Goal: Transaction & Acquisition: Subscribe to service/newsletter

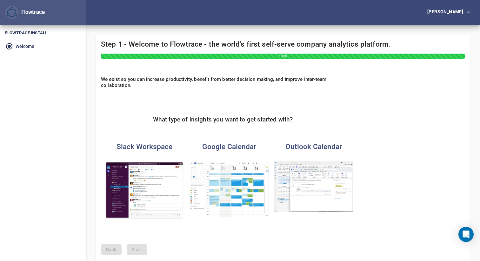
scroll to position [30, 0]
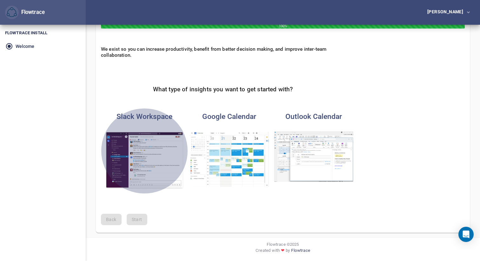
click at [168, 159] on img "button" at bounding box center [144, 160] width 79 height 58
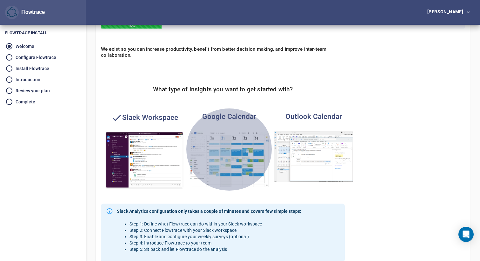
click at [223, 158] on img "button" at bounding box center [228, 159] width 79 height 56
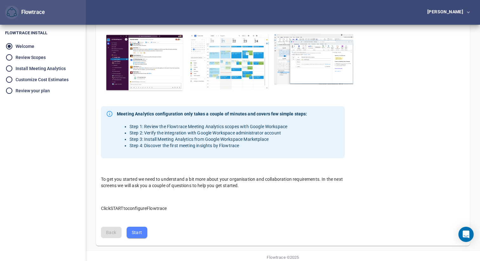
scroll to position [141, 0]
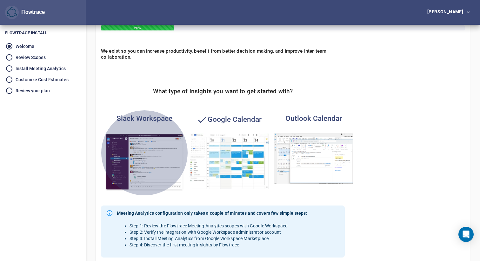
click at [163, 161] on img "button" at bounding box center [144, 162] width 79 height 58
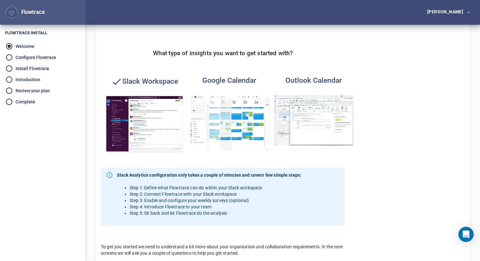
scroll to position [65, 0]
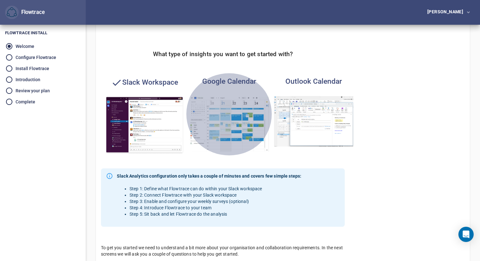
click at [227, 123] on img "button" at bounding box center [228, 124] width 79 height 56
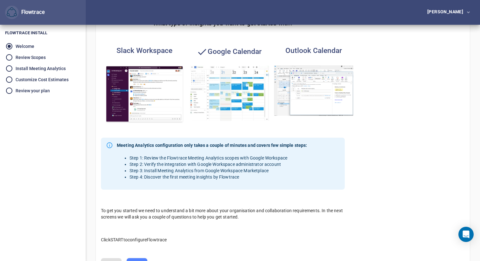
scroll to position [141, 0]
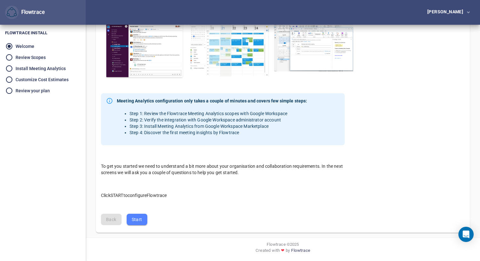
click at [136, 219] on span "Start" at bounding box center [137, 220] width 10 height 8
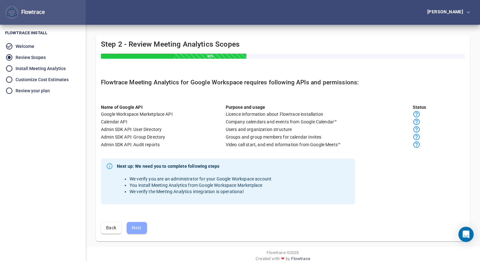
click at [136, 229] on span "Next" at bounding box center [137, 228] width 10 height 8
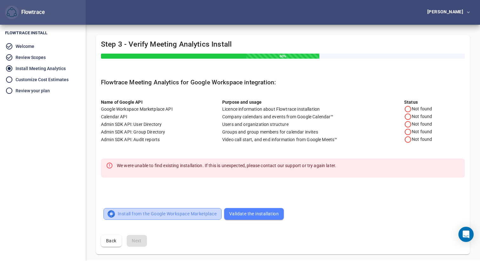
click at [148, 214] on span "Install from the Google Workspace Marketplace" at bounding box center [163, 214] width 108 height 8
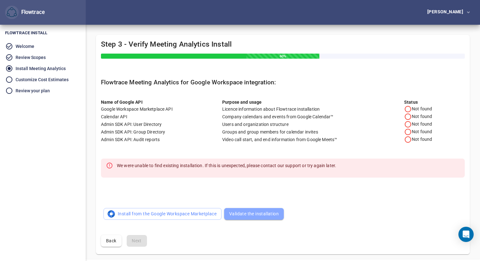
click at [250, 214] on span "Validate the installation" at bounding box center [254, 214] width 50 height 8
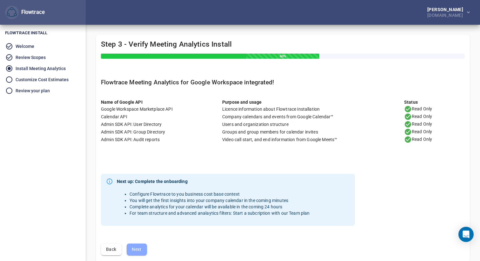
click at [136, 250] on span "Next" at bounding box center [137, 250] width 10 height 8
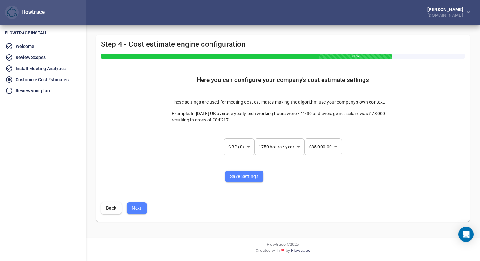
click at [335, 147] on body "Flowtrace [PERSON_NAME] [PERSON_NAME][DOMAIN_NAME] Flowtrace Flowtrace Install …" at bounding box center [240, 130] width 480 height 261
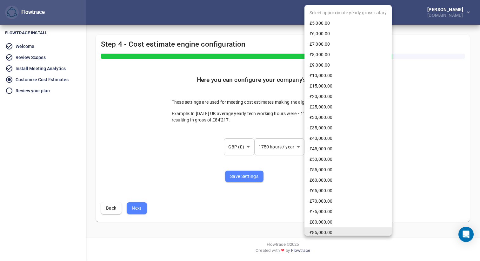
scroll to position [2, 0]
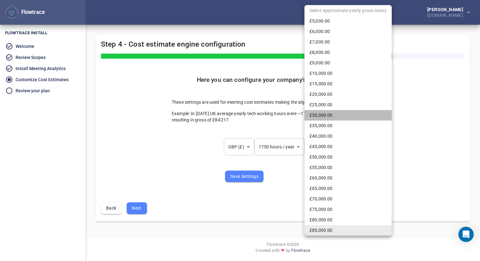
click at [331, 116] on li "£30,000.00" at bounding box center [347, 115] width 87 height 10
type input "**"
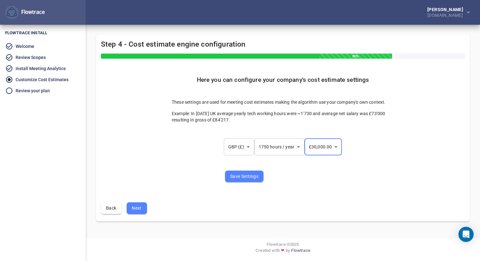
click at [236, 176] on span "Save Settings" at bounding box center [244, 177] width 28 height 8
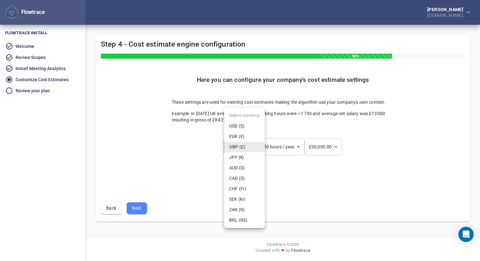
click at [246, 146] on body "Flowtrace [PERSON_NAME] [PERSON_NAME][DOMAIN_NAME] Flowtrace Flowtrace Install …" at bounding box center [240, 130] width 480 height 261
click at [244, 128] on li "USD ($)" at bounding box center [244, 126] width 41 height 10
type input "***"
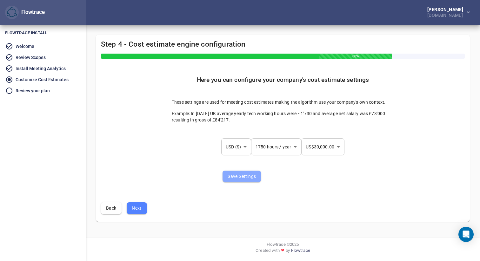
click at [239, 175] on span "Save Settings" at bounding box center [242, 177] width 28 height 8
click at [326, 141] on body "Flowtrace [PERSON_NAME] [PERSON_NAME][DOMAIN_NAME] Flowtrace Flowtrace Install …" at bounding box center [240, 130] width 480 height 261
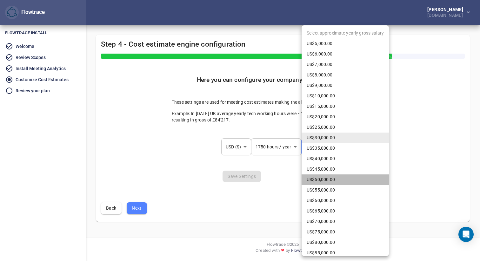
click at [322, 179] on li "US$50,000.00" at bounding box center [345, 180] width 87 height 10
type input "**"
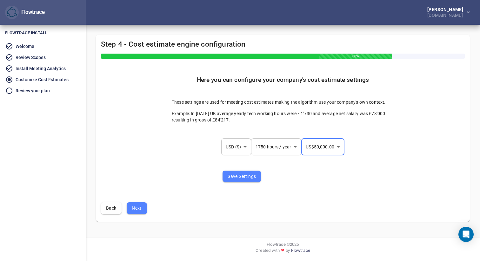
click at [238, 176] on span "Save Settings" at bounding box center [242, 177] width 28 height 8
click at [134, 209] on span "Next" at bounding box center [137, 208] width 10 height 8
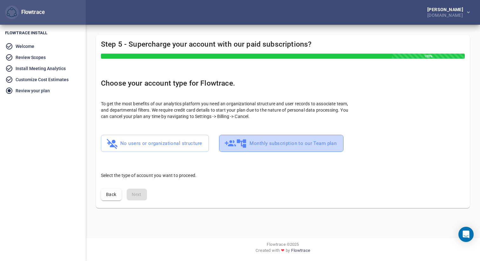
click at [261, 143] on span "Monthly subscription to our Team plan" at bounding box center [281, 143] width 110 height 12
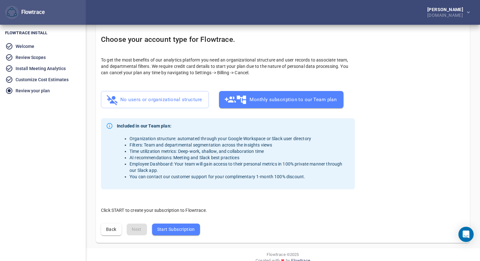
scroll to position [54, 0]
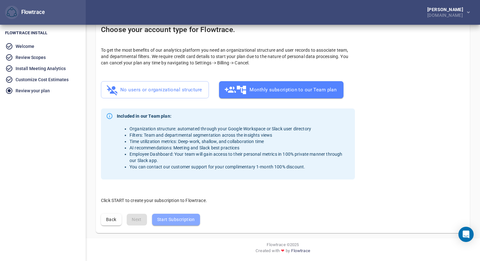
click at [169, 221] on span "Start Subscription" at bounding box center [176, 220] width 38 height 8
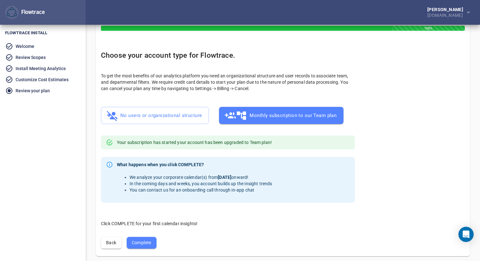
scroll to position [51, 0]
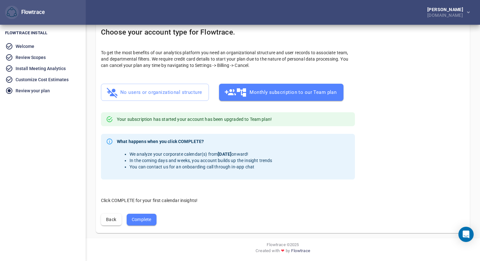
click at [142, 220] on span "Complete" at bounding box center [142, 220] width 20 height 8
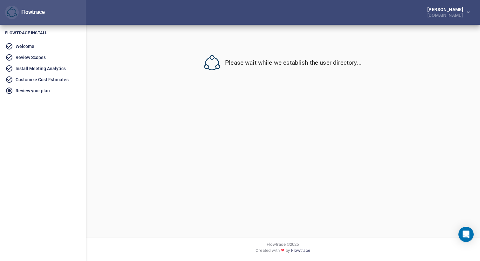
scroll to position [0, 0]
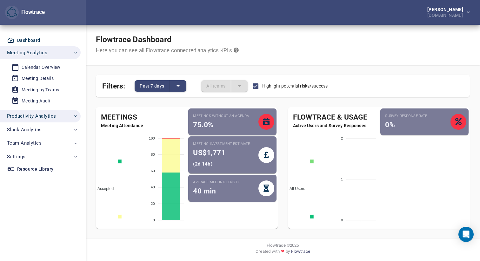
click at [40, 117] on span "Productivity Analytics" at bounding box center [31, 116] width 49 height 8
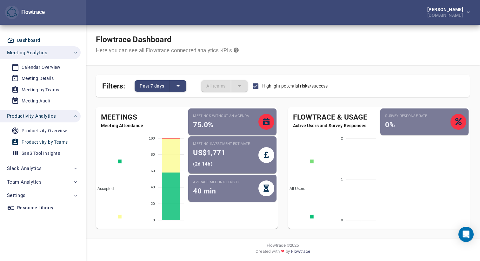
click at [38, 142] on div "Productivity by Teams" at bounding box center [45, 142] width 46 height 8
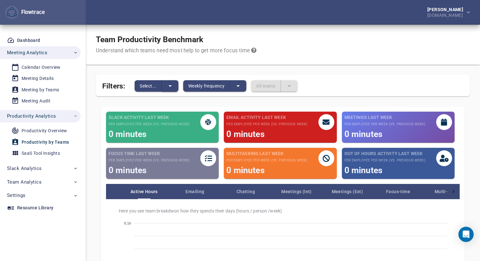
click at [170, 84] on icon "split button" at bounding box center [170, 86] width 8 height 8
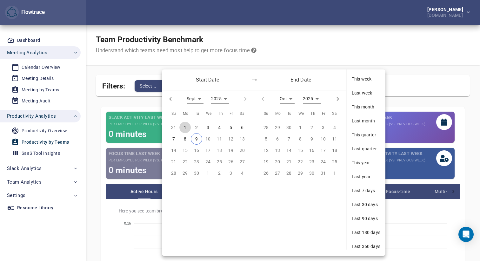
click at [185, 127] on p "1" at bounding box center [185, 127] width 3 height 7
click at [229, 128] on span "5" at bounding box center [230, 127] width 11 height 7
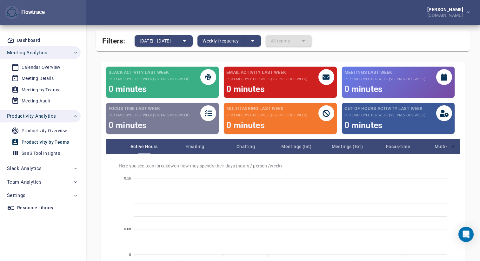
scroll to position [54, 0]
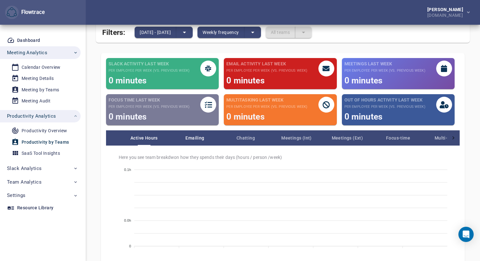
click at [197, 139] on span "Emailing" at bounding box center [194, 138] width 51 height 8
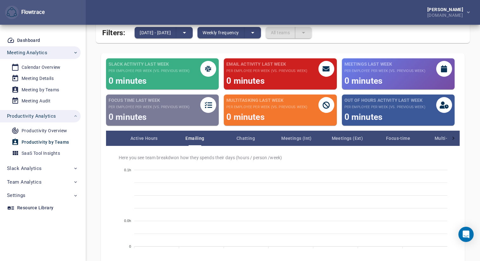
scroll to position [99, 0]
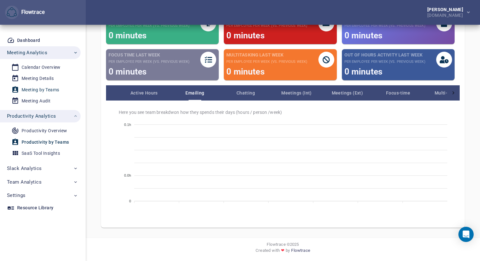
click at [37, 91] on div "Meeting by Teams" at bounding box center [40, 90] width 37 height 8
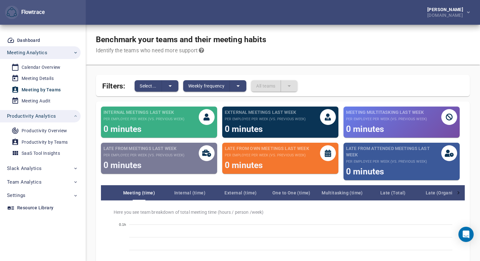
click at [290, 84] on div "All teams" at bounding box center [274, 85] width 46 height 11
click at [168, 85] on icon "split button" at bounding box center [170, 86] width 8 height 8
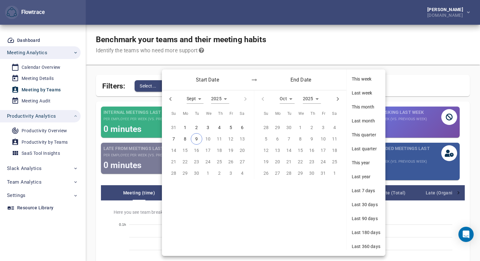
click at [168, 85] on div "Start Date End Date" at bounding box center [254, 80] width 184 height 21
click at [140, 62] on div at bounding box center [240, 130] width 480 height 261
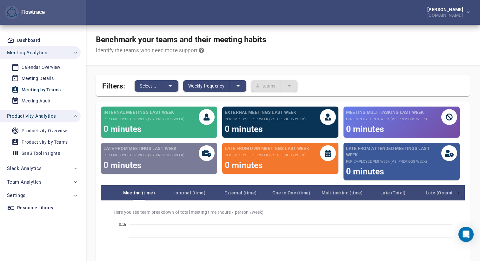
click at [202, 51] on icon at bounding box center [201, 50] width 5 height 5
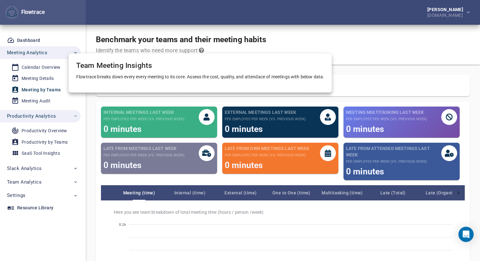
click at [215, 49] on div at bounding box center [240, 130] width 480 height 261
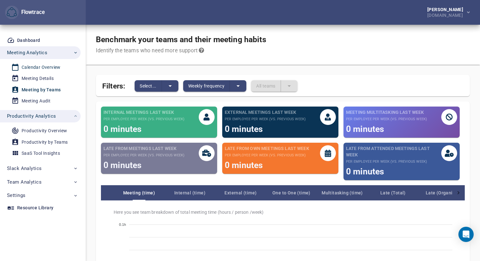
click at [47, 67] on div "Calendar Overview" at bounding box center [41, 67] width 39 height 8
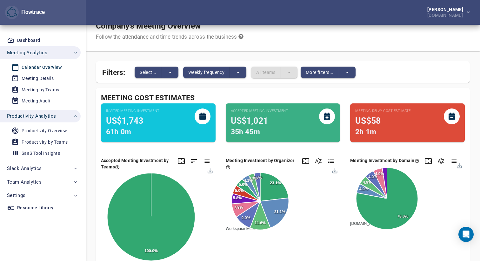
scroll to position [13, 0]
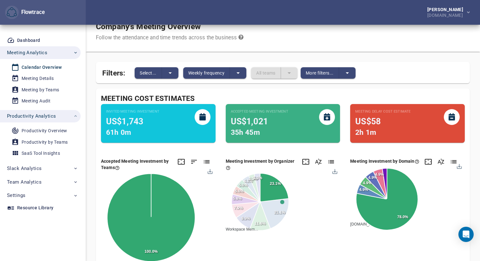
click at [258, 227] on span "Workspace Mem..." at bounding box center [239, 229] width 37 height 4
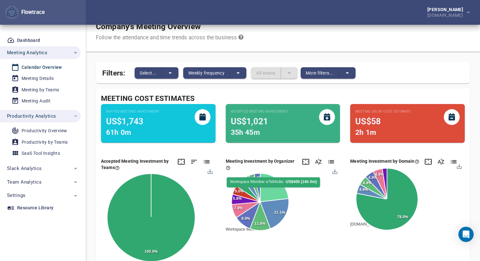
click at [274, 191] on icon at bounding box center [274, 188] width 28 height 29
click at [274, 191] on icon at bounding box center [275, 187] width 30 height 30
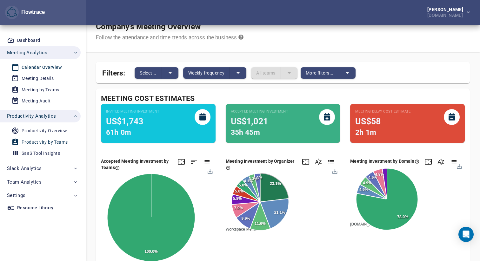
click at [53, 143] on div "Productivity by Teams" at bounding box center [45, 142] width 46 height 8
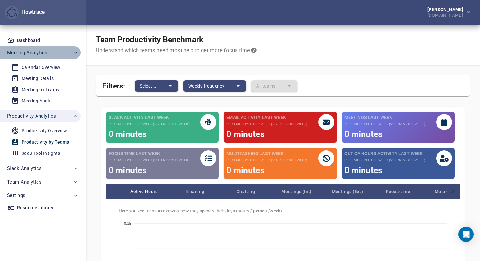
click at [36, 51] on span "Meeting Analytics" at bounding box center [27, 53] width 40 height 8
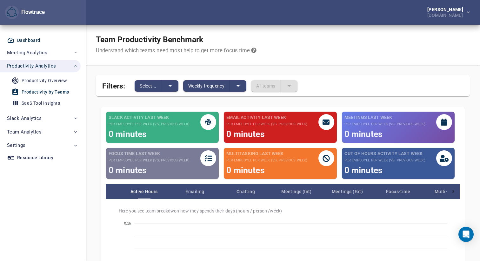
click at [28, 41] on div "Dashboard" at bounding box center [28, 41] width 23 height 8
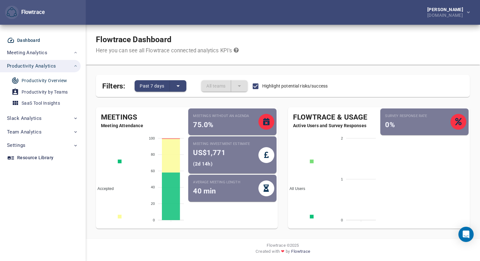
click at [31, 84] on div "Productivity Overview" at bounding box center [44, 81] width 45 height 8
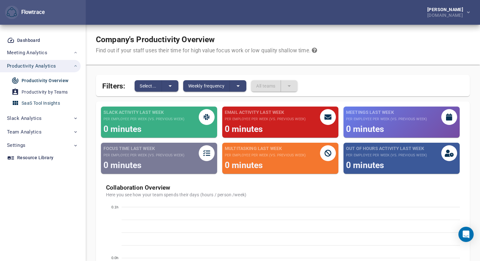
click at [30, 102] on div "SaaS Tool Insights" at bounding box center [41, 103] width 38 height 8
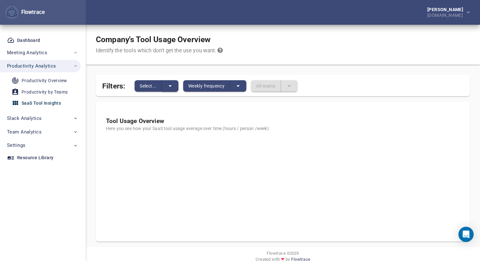
click at [168, 86] on icon "split button" at bounding box center [170, 86] width 8 height 8
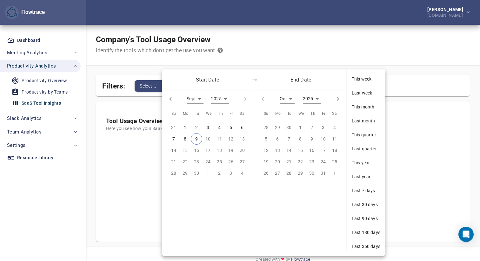
click at [137, 71] on div at bounding box center [240, 130] width 480 height 261
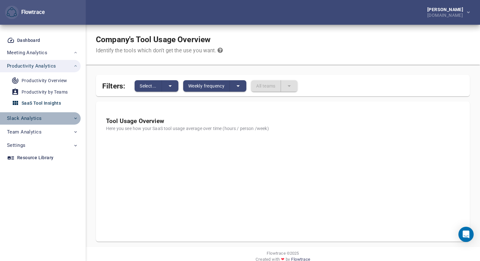
click at [33, 118] on span "Slack Analytics" at bounding box center [24, 118] width 35 height 8
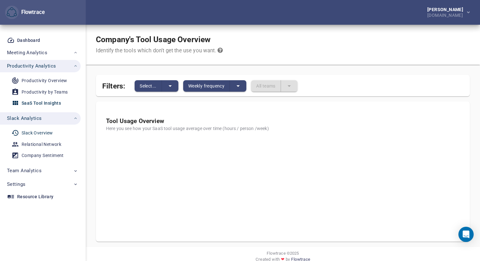
click at [31, 133] on div "Slack Overview" at bounding box center [37, 133] width 31 height 8
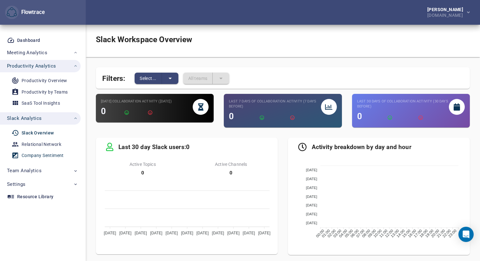
click at [31, 156] on div "Company Sentiment" at bounding box center [43, 156] width 42 height 8
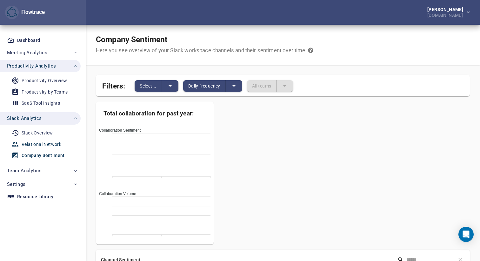
click at [31, 144] on div "Relational Network" at bounding box center [42, 145] width 40 height 8
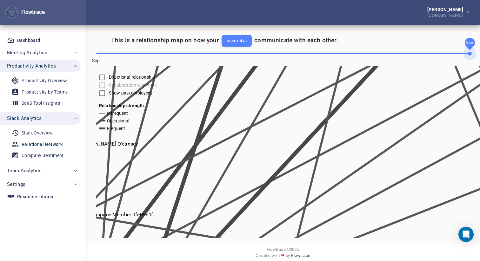
drag, startPoint x: 470, startPoint y: 53, endPoint x: 435, endPoint y: 54, distance: 35.2
click at [435, 54] on span "Sep Now" at bounding box center [283, 53] width 374 height 9
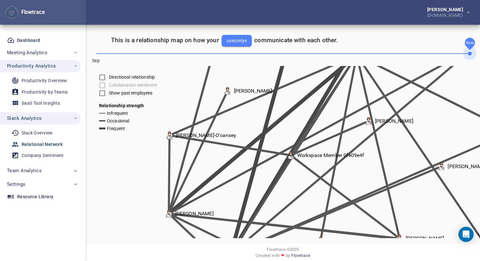
click at [427, 53] on span "Sep Now" at bounding box center [283, 53] width 374 height 9
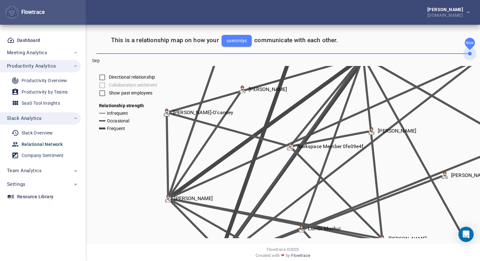
drag, startPoint x: 471, startPoint y: 54, endPoint x: 422, endPoint y: 57, distance: 49.6
click at [422, 57] on span "Sep Now" at bounding box center [283, 53] width 374 height 9
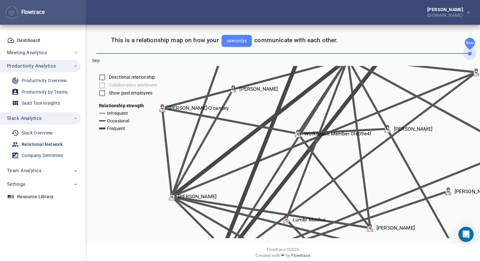
drag, startPoint x: 472, startPoint y: 53, endPoint x: 389, endPoint y: 61, distance: 83.2
click at [389, 61] on div "This is a relationship map on how your useronlys communicate with each other. S…" at bounding box center [283, 136] width 374 height 203
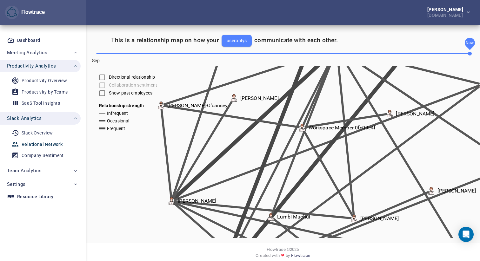
click at [386, 53] on span at bounding box center [283, 53] width 374 height 1
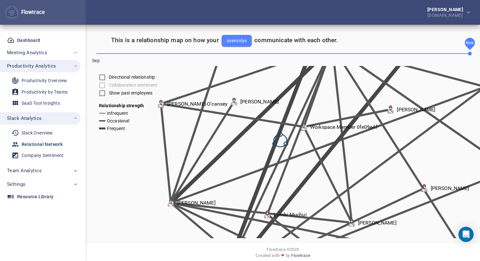
click at [386, 53] on div at bounding box center [283, 136] width 374 height 203
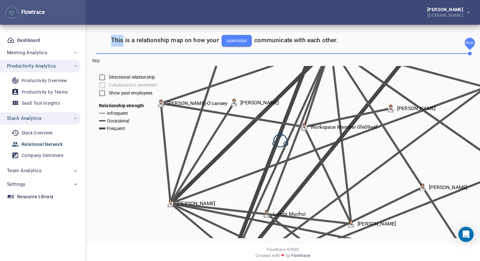
click at [386, 53] on div at bounding box center [283, 136] width 374 height 203
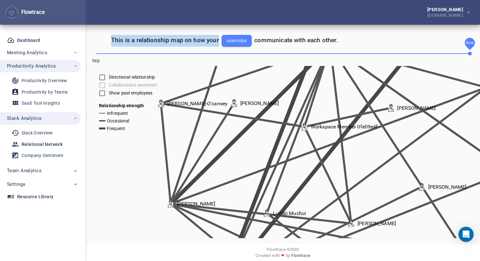
click at [386, 53] on div at bounding box center [283, 136] width 374 height 203
click at [386, 53] on div "This is a relationship map on how your useronlys communicate with each other. S…" at bounding box center [283, 136] width 374 height 203
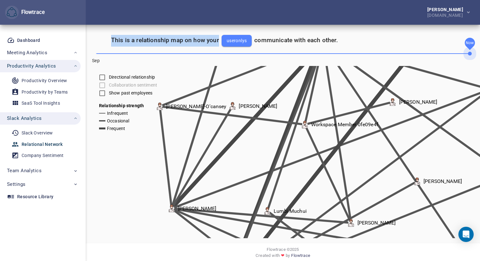
click at [383, 51] on span "Sep Now" at bounding box center [283, 53] width 374 height 9
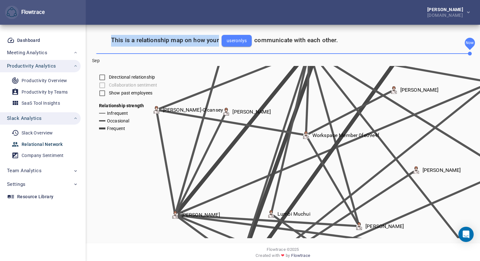
click at [365, 54] on span "Sep Now" at bounding box center [283, 53] width 374 height 9
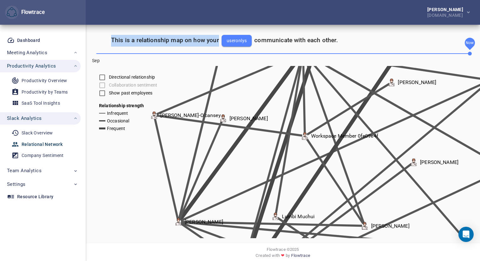
click at [365, 54] on span "Sep Now" at bounding box center [283, 53] width 374 height 9
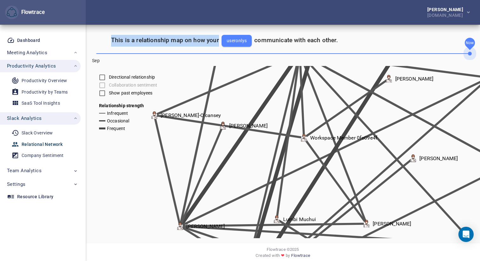
drag, startPoint x: 471, startPoint y: 54, endPoint x: 400, endPoint y: 55, distance: 71.7
click at [400, 55] on span "Sep Now" at bounding box center [283, 53] width 374 height 9
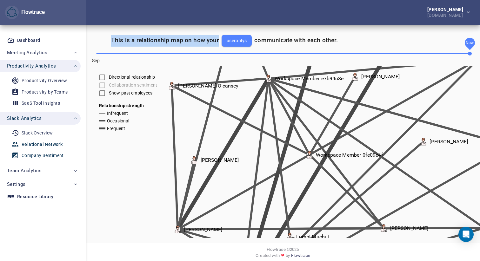
click at [43, 157] on div "Company Sentiment" at bounding box center [43, 156] width 42 height 8
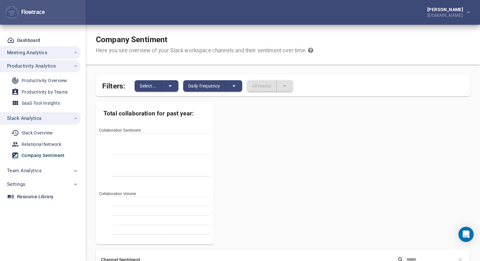
click at [76, 53] on icon "button" at bounding box center [75, 52] width 5 height 5
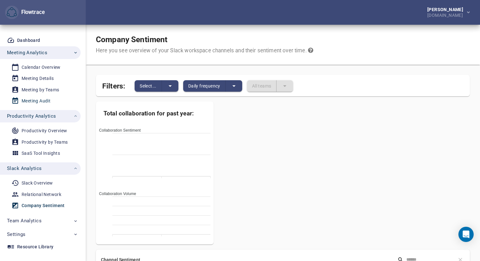
click at [37, 100] on div "Meeting Audit" at bounding box center [36, 101] width 29 height 8
